Goal: Task Accomplishment & Management: Manage account settings

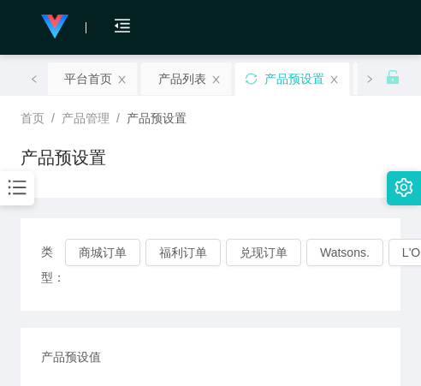
scroll to position [342, 0]
click at [112, 246] on button "商城订单" at bounding box center [102, 252] width 75 height 27
click at [111, 246] on button "商城订单" at bounding box center [102, 252] width 75 height 27
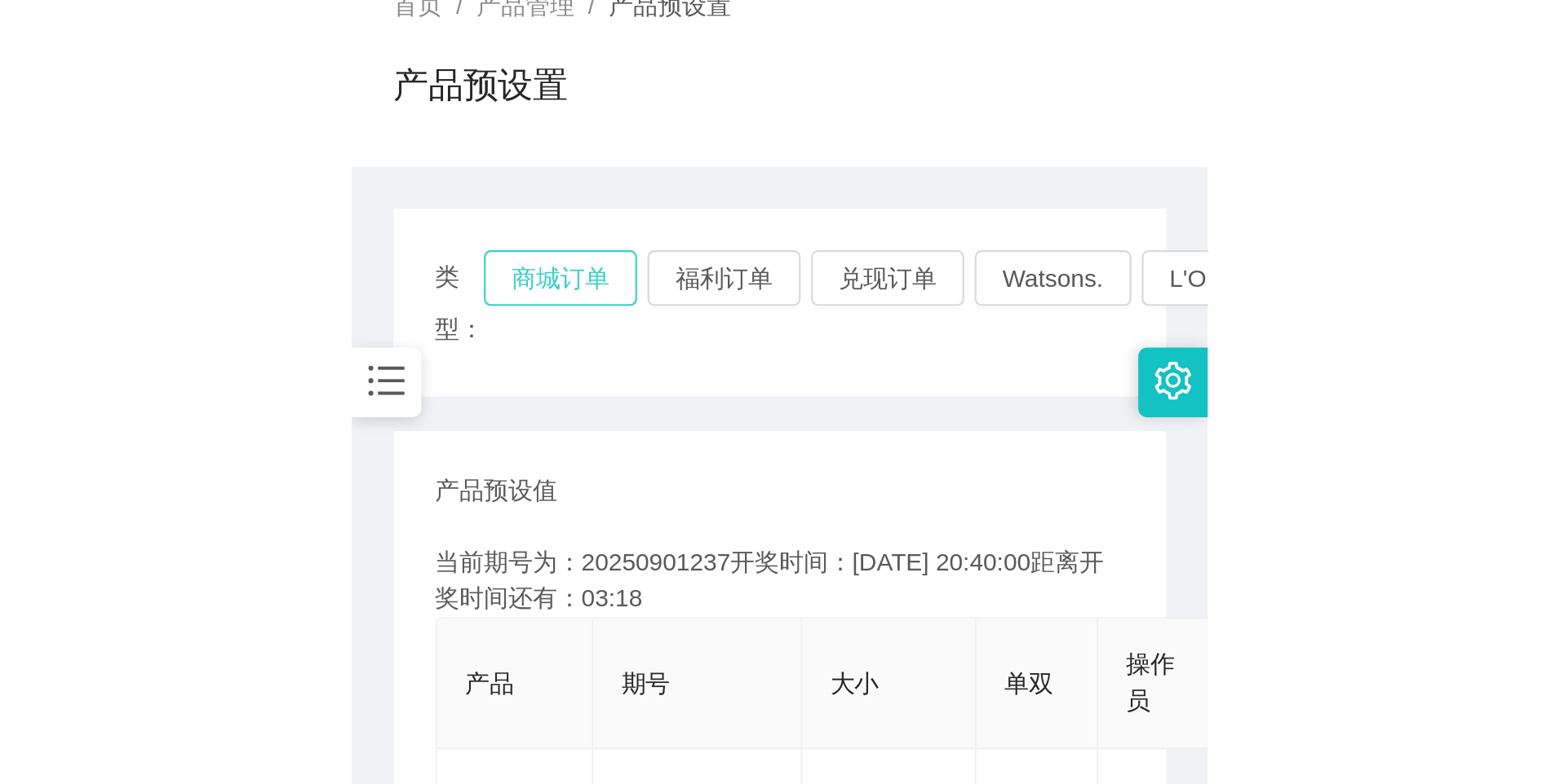
scroll to position [82, 0]
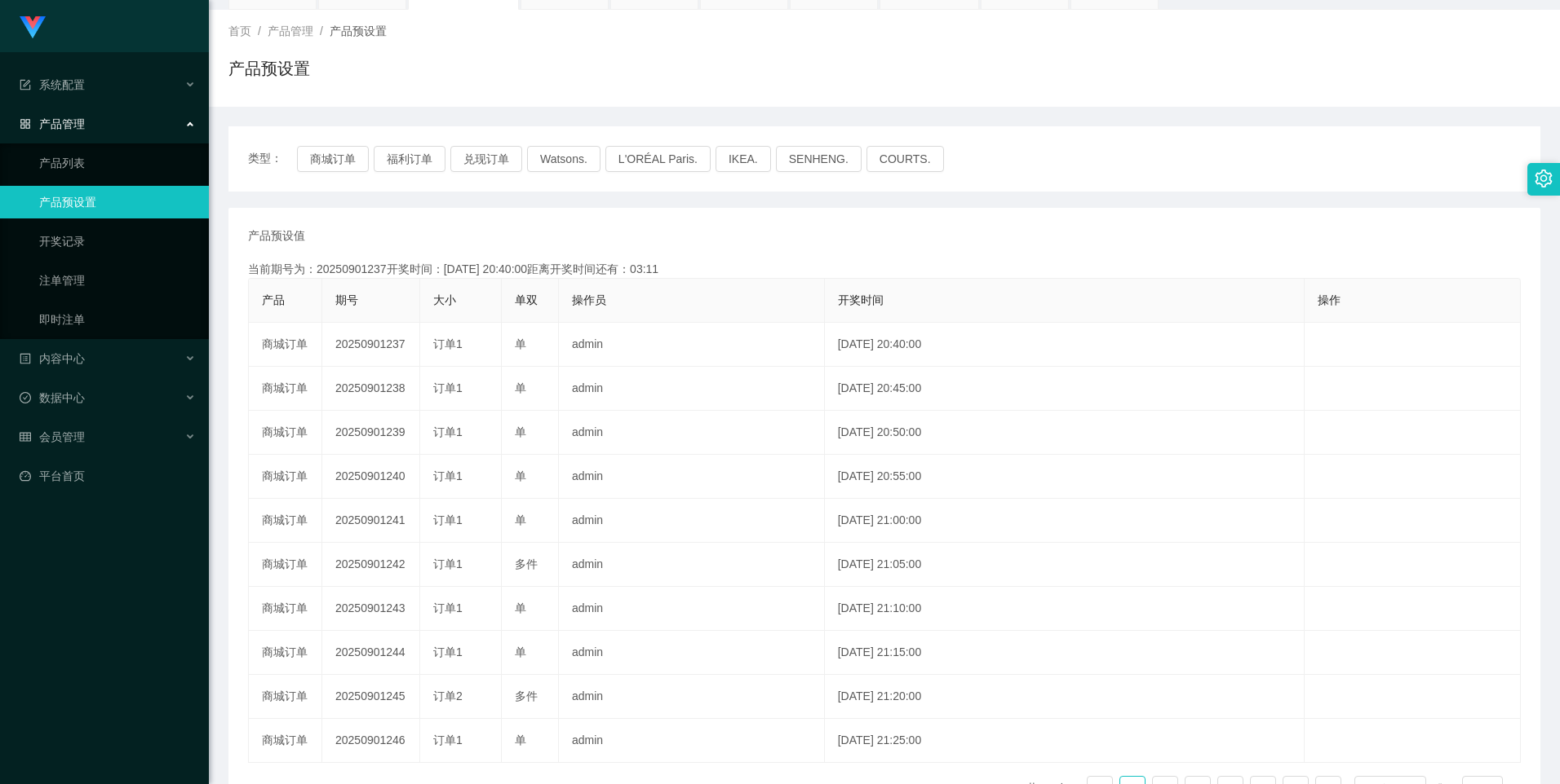
click at [274, 167] on span "类型：" at bounding box center [272, 158] width 49 height 26
click at [344, 167] on button "商城订单" at bounding box center [333, 158] width 71 height 26
click at [400, 161] on button "福利订单" at bounding box center [409, 158] width 71 height 26
click at [351, 167] on button "商城订单" at bounding box center [333, 158] width 71 height 26
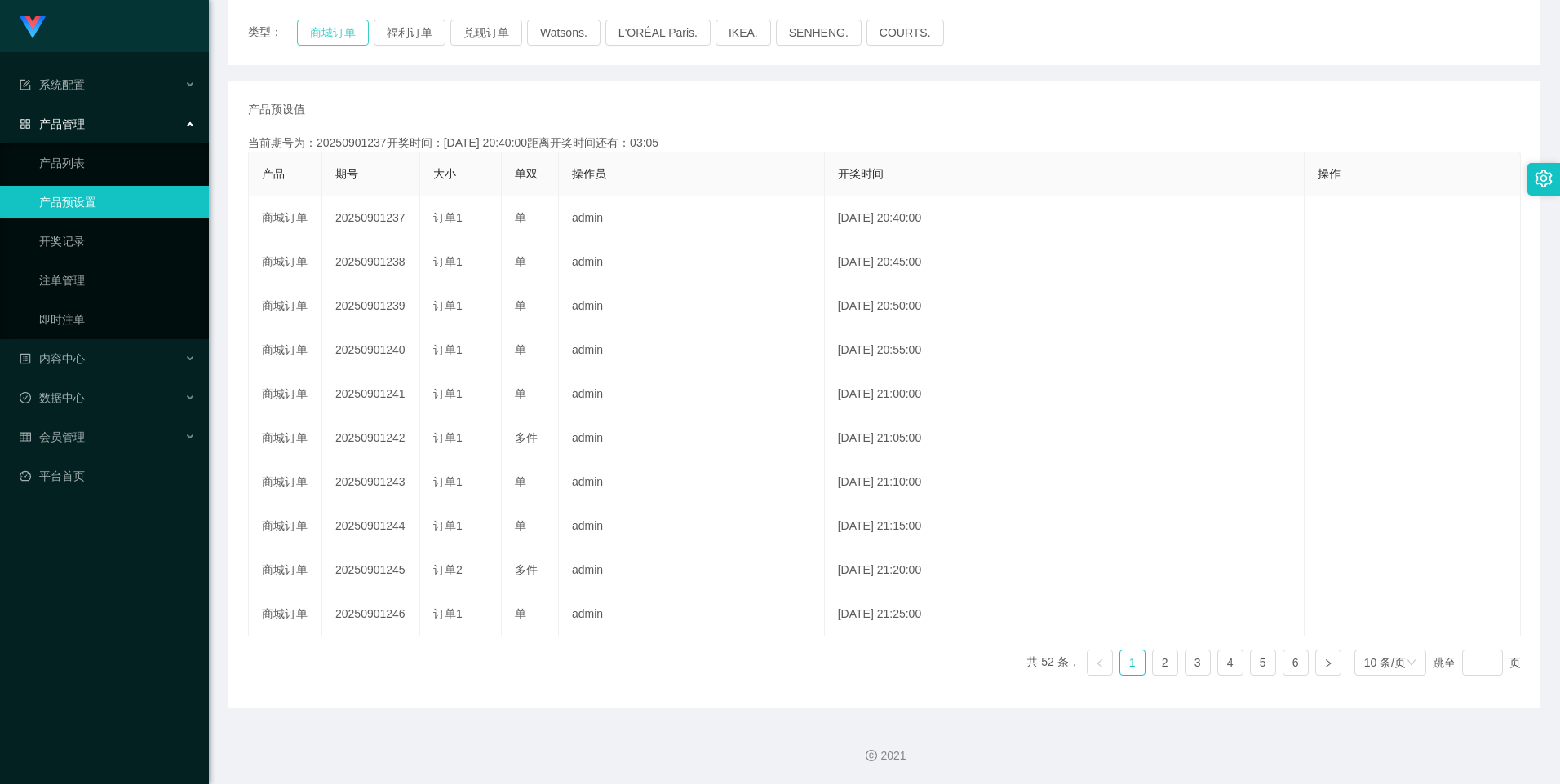
scroll to position [0, 0]
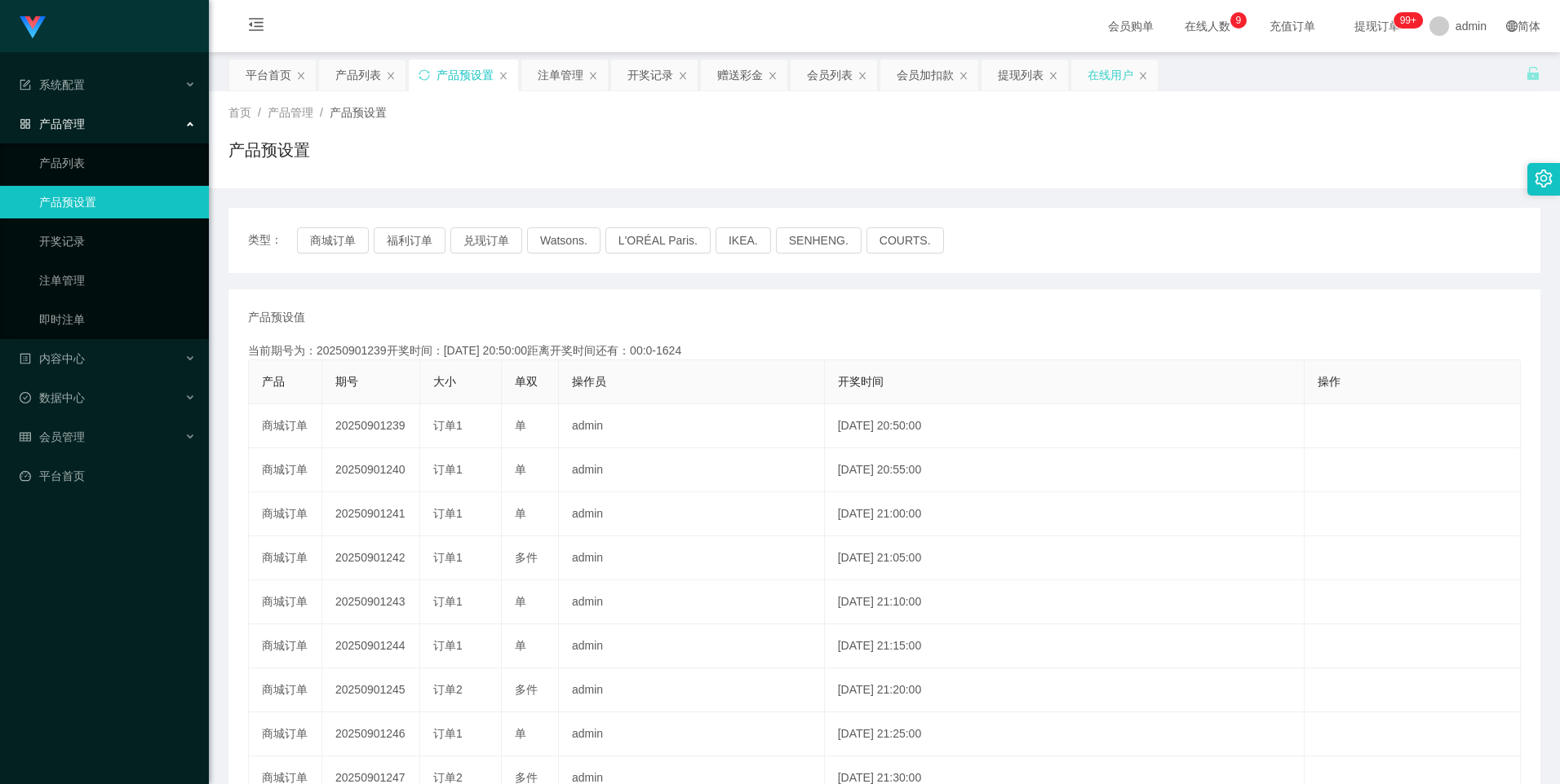
click at [400, 78] on div "在线用户" at bounding box center [1110, 74] width 46 height 31
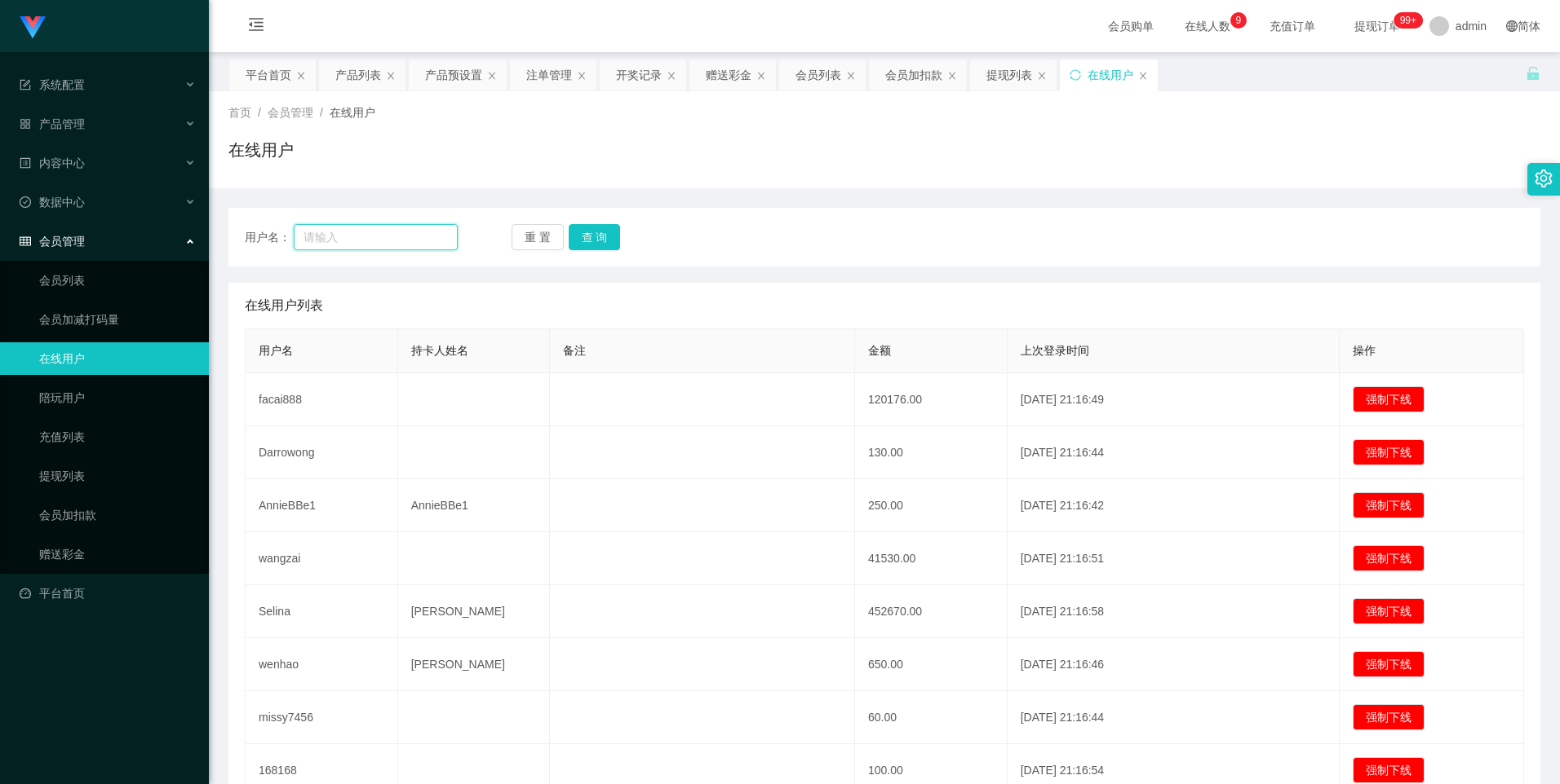
click at [388, 239] on input "text" at bounding box center [375, 236] width 165 height 26
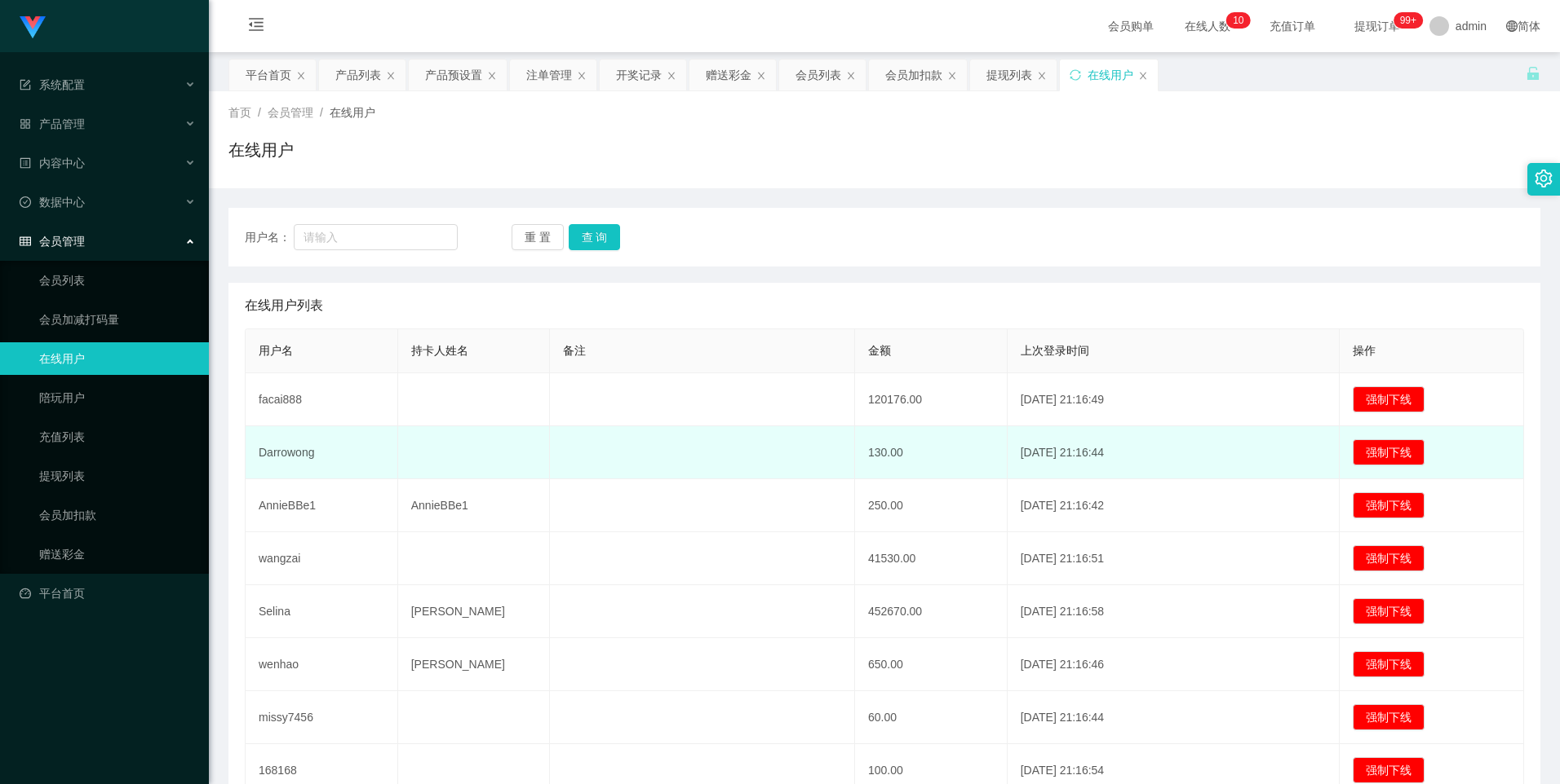
click at [400, 367] on td at bounding box center [701, 453] width 304 height 53
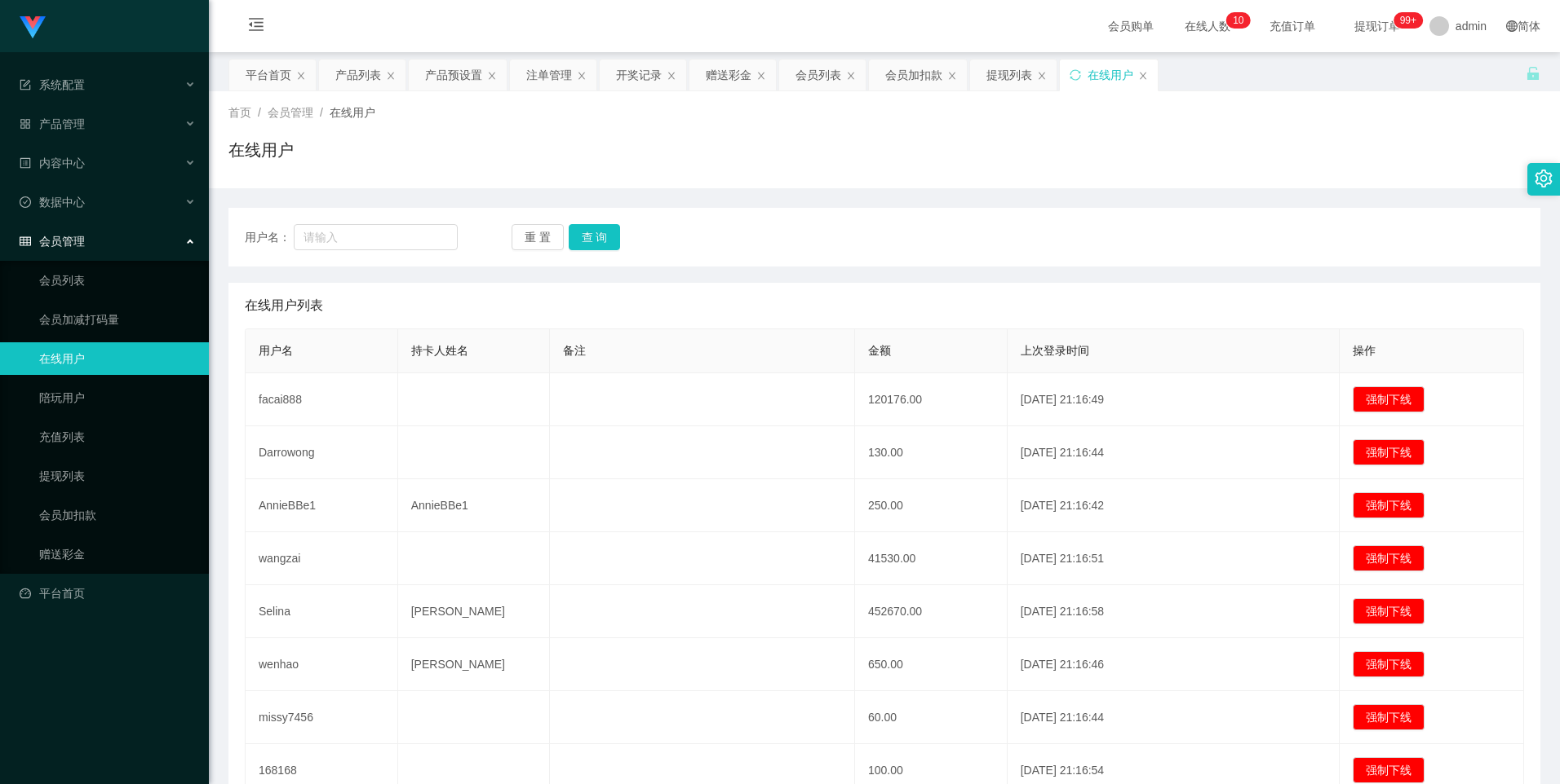
click at [400, 252] on div "用户名： 重 置 查 询" at bounding box center [884, 237] width 1311 height 59
click at [394, 239] on input "text" at bounding box center [375, 236] width 165 height 26
paste input "83559244"
type input "83559244"
click at [400, 230] on button "查 询" at bounding box center [595, 236] width 52 height 26
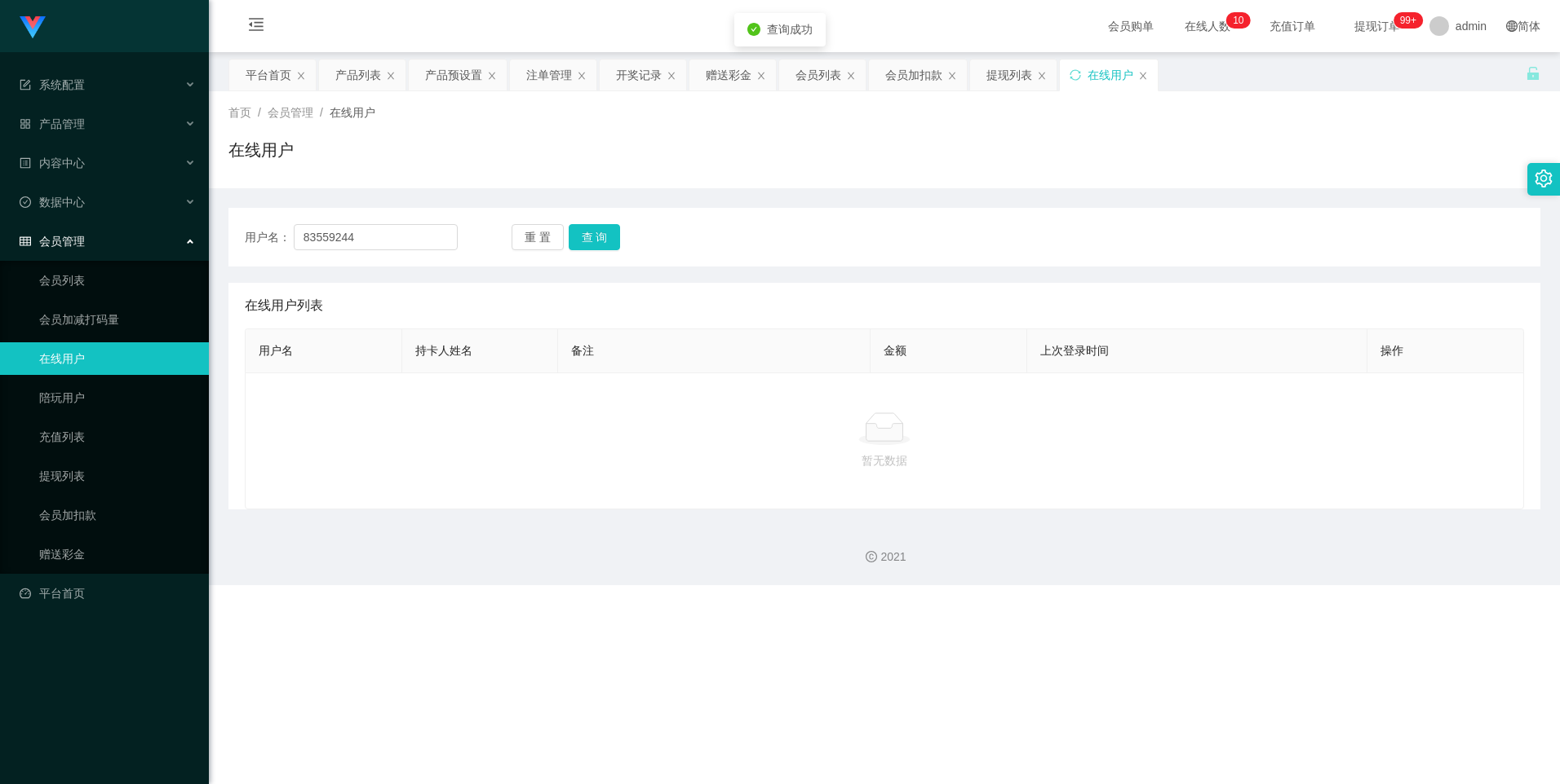
click at [400, 251] on div "用户名： 83559244 重 置 查 询" at bounding box center [884, 237] width 1311 height 59
click at [400, 245] on button "查 询" at bounding box center [595, 236] width 52 height 26
click at [400, 72] on div "会员列表" at bounding box center [819, 74] width 46 height 31
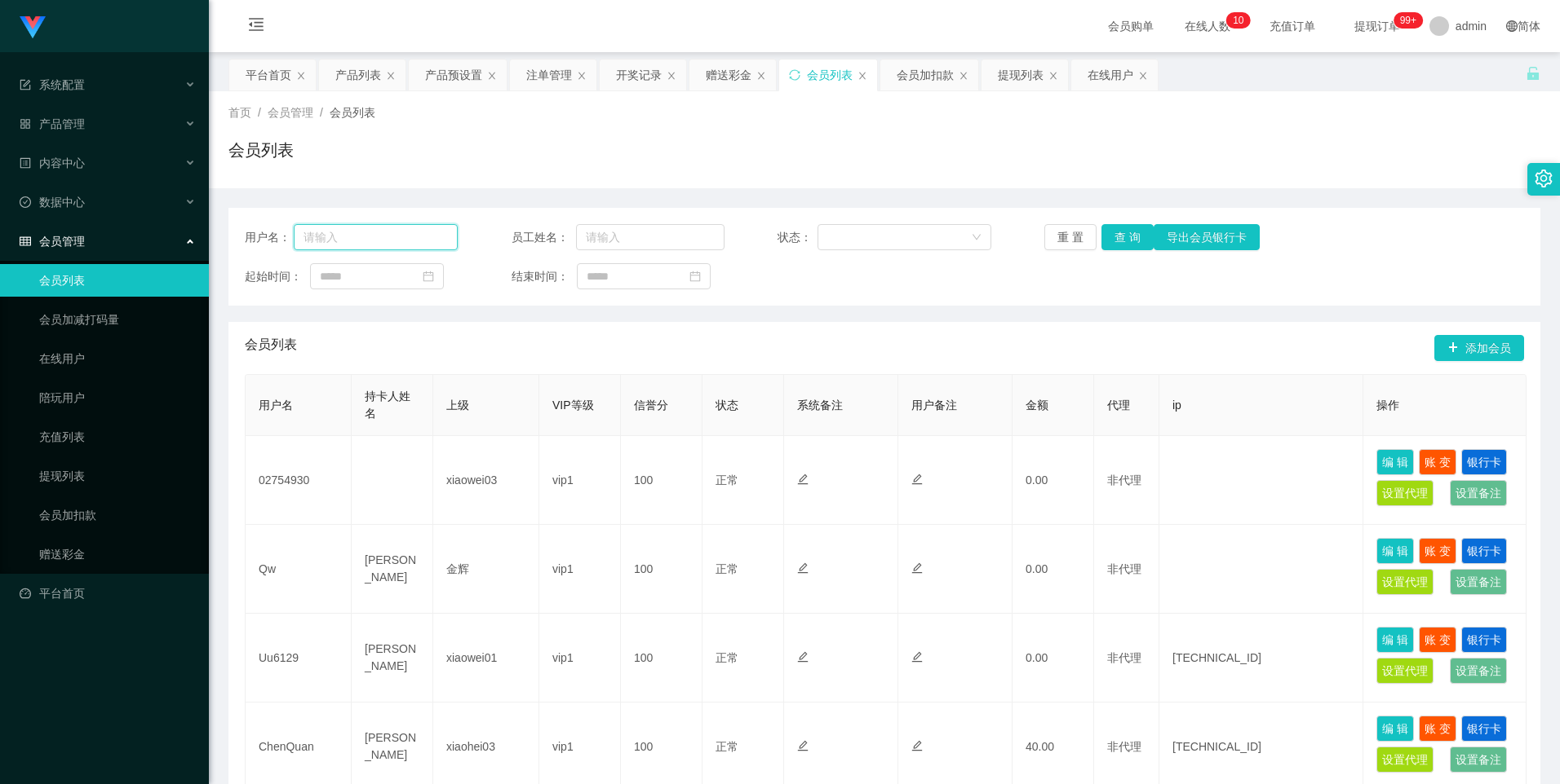
click at [381, 236] on input "text" at bounding box center [375, 236] width 165 height 26
paste input "83559244"
type input "83559244"
click at [400, 248] on button "查 询" at bounding box center [1127, 236] width 52 height 26
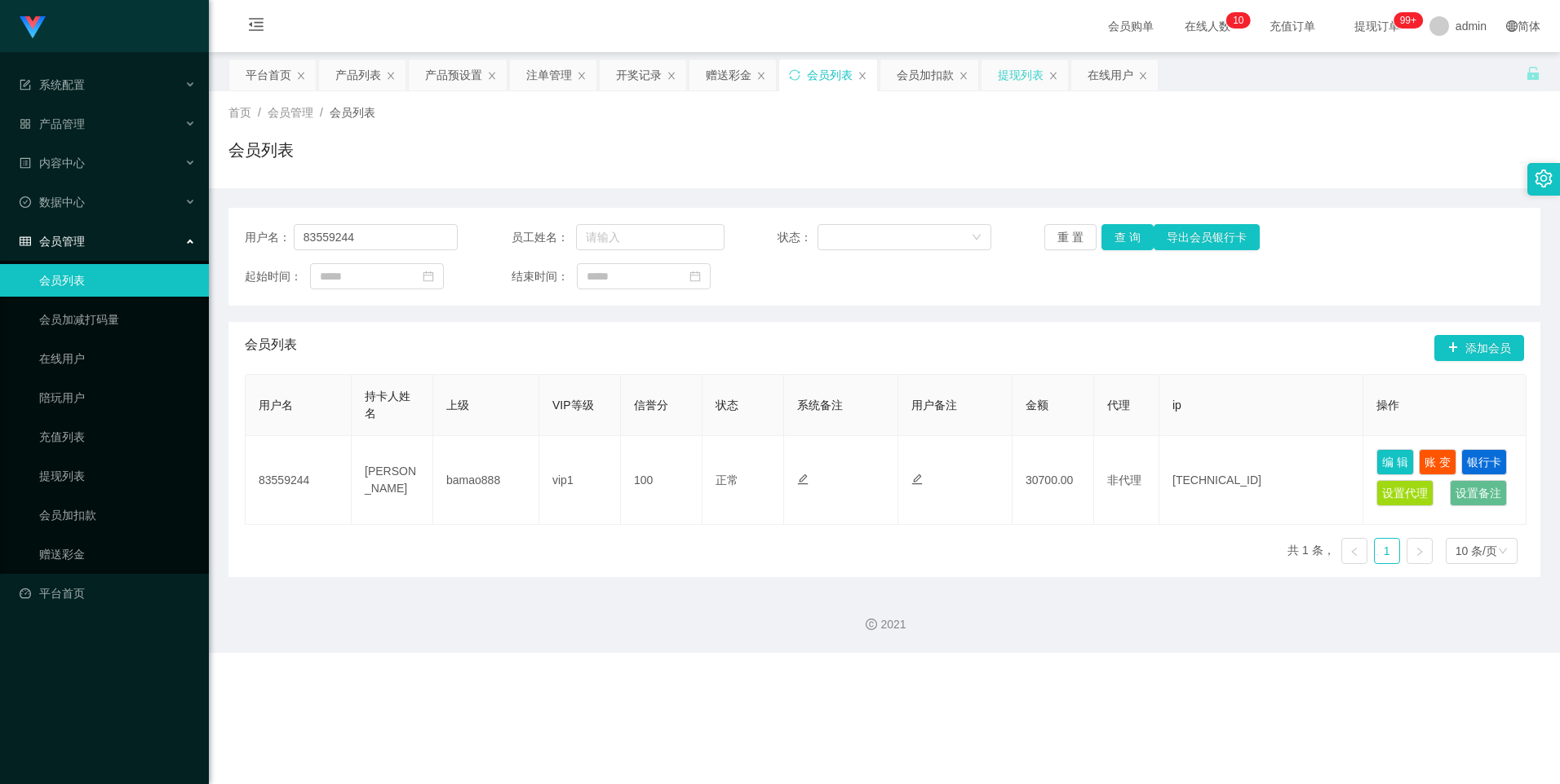
click at [400, 75] on div "提现列表" at bounding box center [1021, 74] width 46 height 31
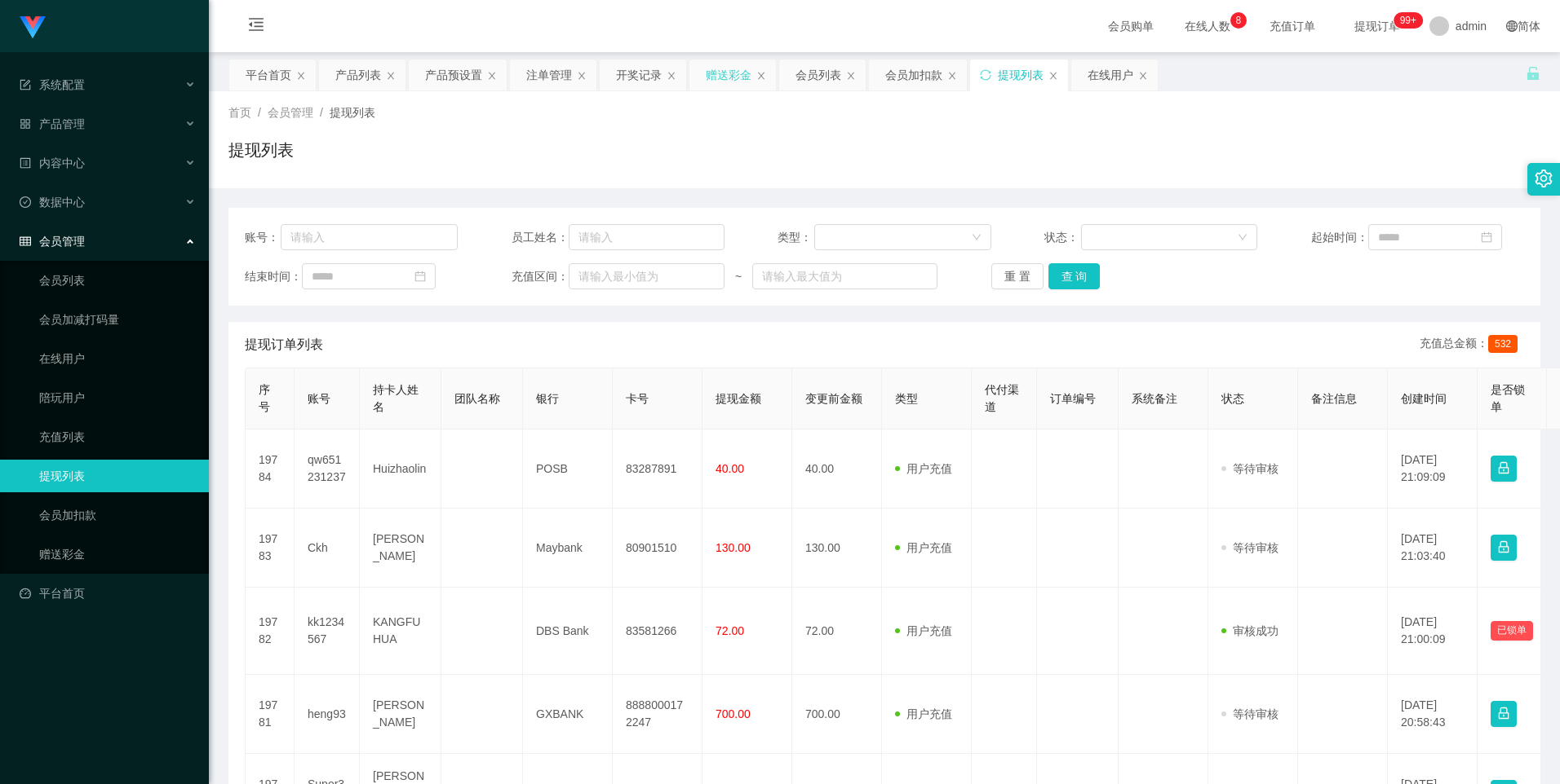
click at [400, 74] on div "赠送彩金" at bounding box center [728, 74] width 46 height 31
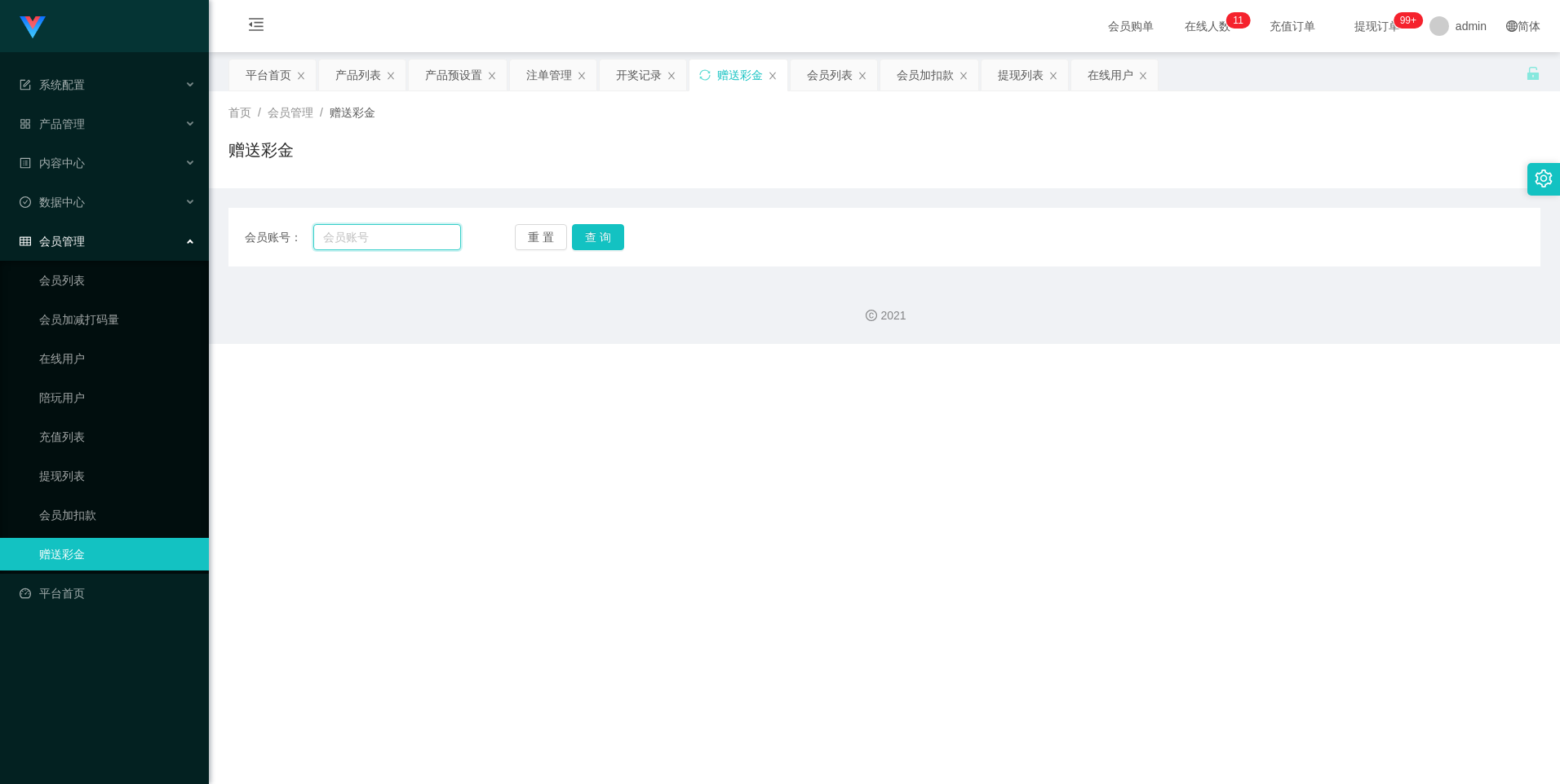
click at [373, 232] on input "text" at bounding box center [387, 236] width 147 height 26
paste input "83559244"
type input "83559244"
click at [400, 242] on button "查 询" at bounding box center [598, 236] width 52 height 26
